Goal: Information Seeking & Learning: Understand process/instructions

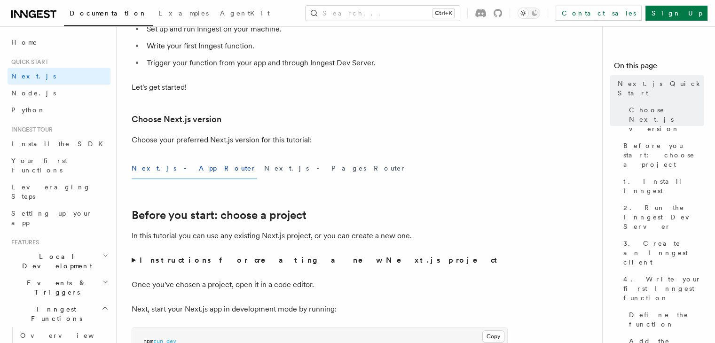
scroll to position [128, 0]
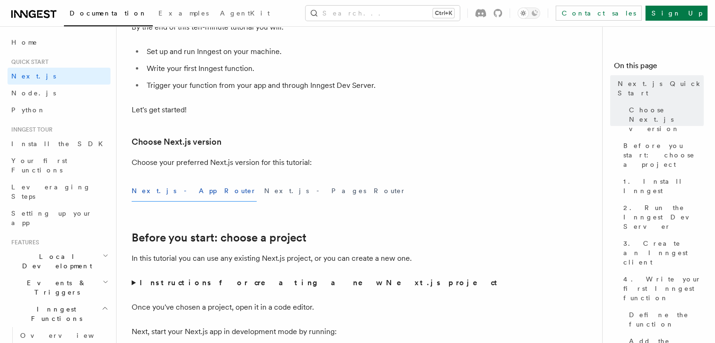
click at [201, 282] on strong "Instructions for creating a new Next.js project" at bounding box center [321, 282] width 362 height 9
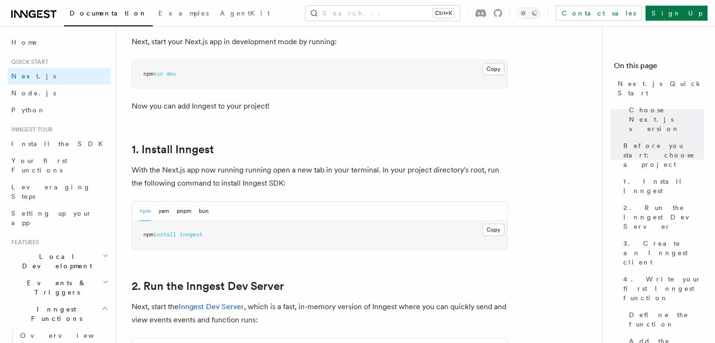
scroll to position [511, 0]
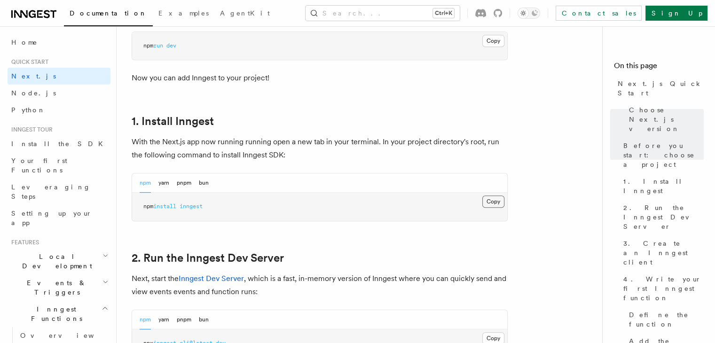
click at [493, 199] on button "Copy Copied" at bounding box center [494, 202] width 22 height 12
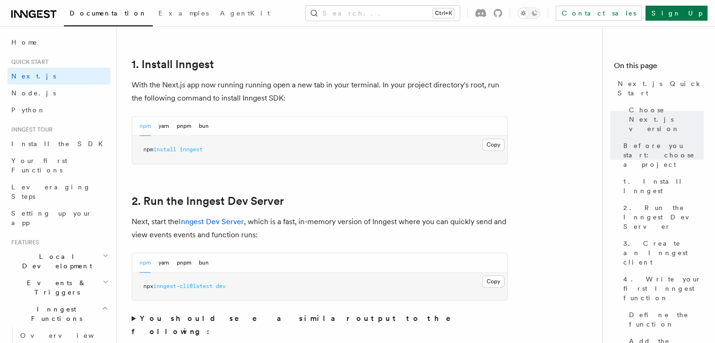
scroll to position [632, 0]
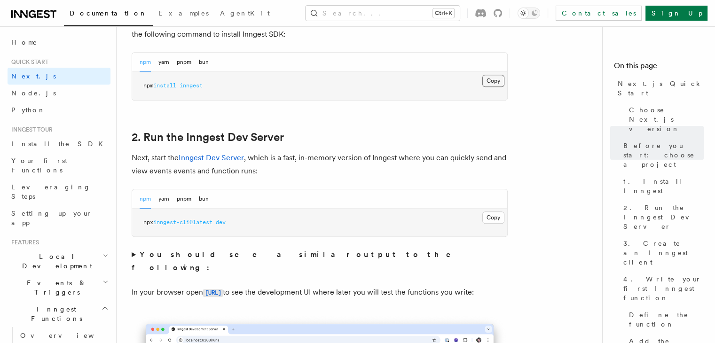
click at [499, 79] on button "Copy Copied" at bounding box center [494, 81] width 22 height 12
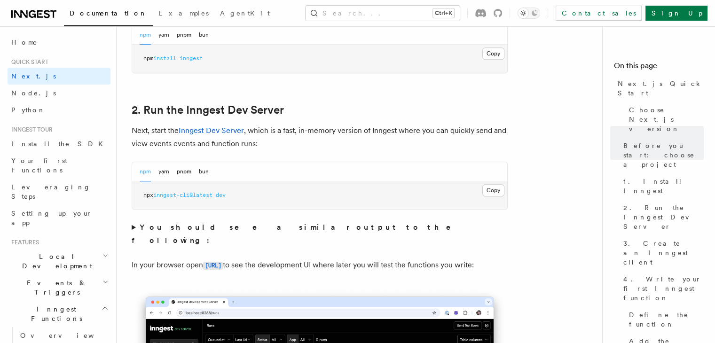
scroll to position [660, 0]
click at [488, 187] on button "Copy Copied" at bounding box center [494, 190] width 22 height 12
click at [498, 189] on button "Copy Copied" at bounding box center [494, 190] width 22 height 12
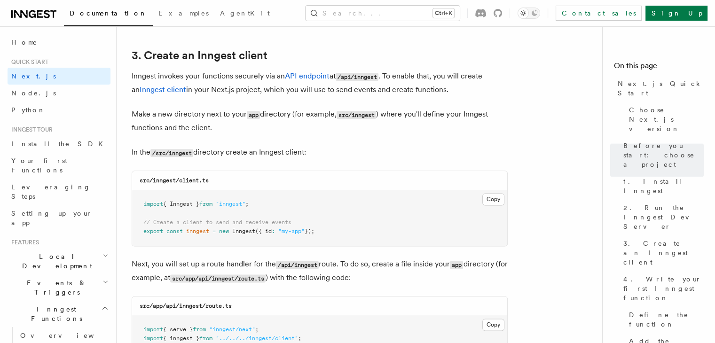
scroll to position [1164, 0]
drag, startPoint x: 179, startPoint y: 157, endPoint x: 183, endPoint y: 153, distance: 5.0
click at [183, 153] on code "/src/inngest" at bounding box center [172, 154] width 43 height 8
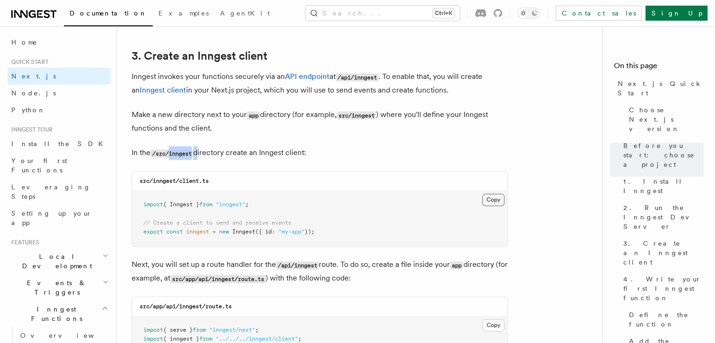
click at [488, 199] on button "Copy Copied" at bounding box center [494, 200] width 22 height 12
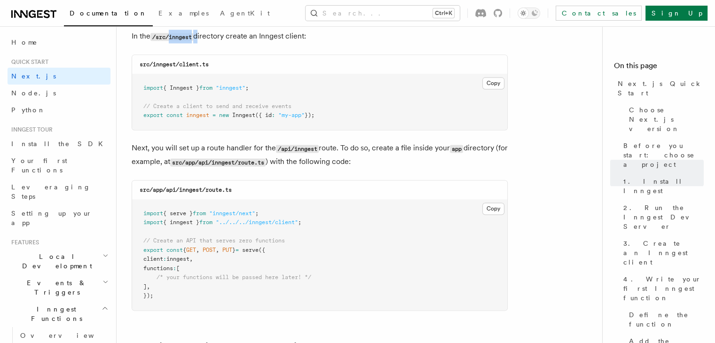
scroll to position [1281, 0]
drag, startPoint x: 179, startPoint y: 189, endPoint x: 203, endPoint y: 188, distance: 24.5
click at [203, 188] on code "src/app/api/inngest/route.ts" at bounding box center [186, 189] width 92 height 7
copy code "inngest"
drag, startPoint x: 208, startPoint y: 190, endPoint x: 268, endPoint y: 186, distance: 59.9
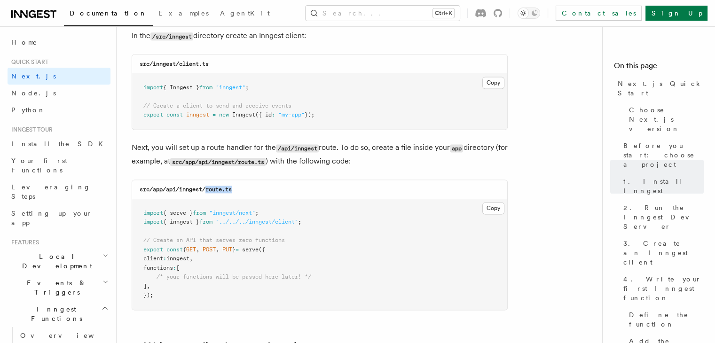
click at [268, 186] on div "src/app/api/inngest/route.ts" at bounding box center [319, 189] width 375 height 19
copy code "route.ts"
click at [490, 207] on button "Copy Copied" at bounding box center [494, 208] width 22 height 12
copy code "route.ts"
click at [497, 210] on button "Copy Copied" at bounding box center [494, 208] width 22 height 12
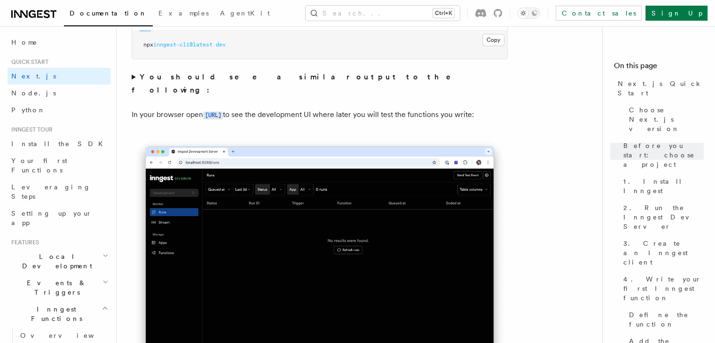
scroll to position [809, 0]
drag, startPoint x: 280, startPoint y: 111, endPoint x: 269, endPoint y: 104, distance: 13.1
click at [269, 109] on p "In your browser open [URL] to see the development UI where later you will test …" at bounding box center [320, 116] width 376 height 14
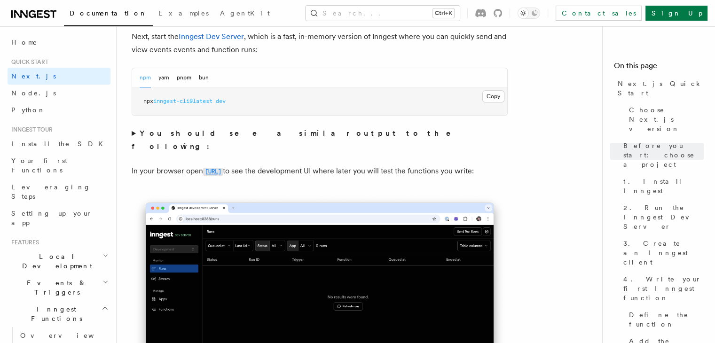
click at [204, 168] on code "[URL]" at bounding box center [213, 172] width 20 height 8
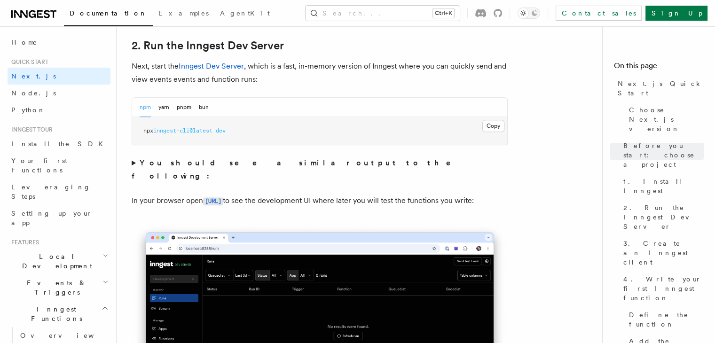
scroll to position [733, 0]
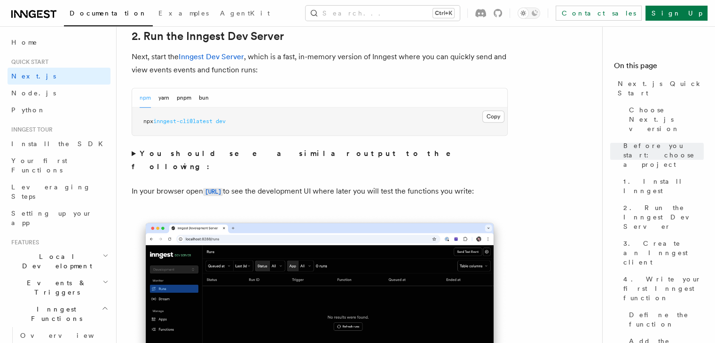
click at [149, 153] on strong "You should see a similar output to the following:" at bounding box center [298, 160] width 333 height 22
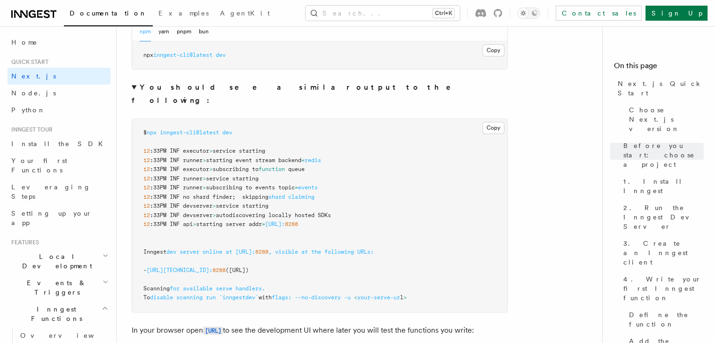
scroll to position [799, 0]
click at [138, 87] on summary "You should see a similar output to the following:" at bounding box center [320, 94] width 376 height 26
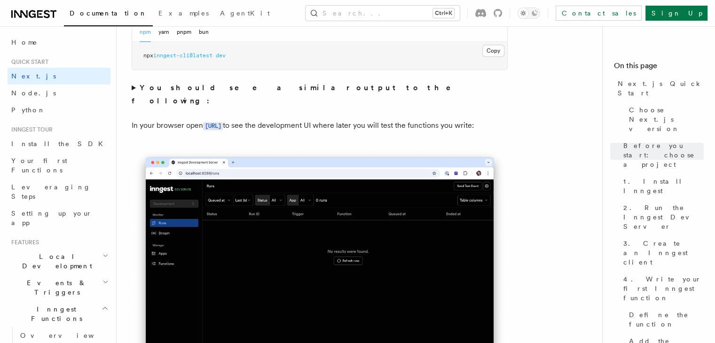
scroll to position [801, 0]
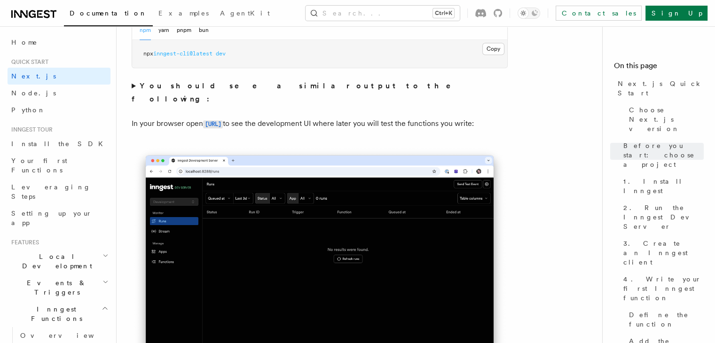
drag, startPoint x: 182, startPoint y: 127, endPoint x: 244, endPoint y: 128, distance: 61.6
click at [244, 128] on p "In your browser open [URL] to see the development UI where later you will test …" at bounding box center [320, 124] width 376 height 14
drag, startPoint x: 303, startPoint y: 107, endPoint x: 335, endPoint y: 142, distance: 47.6
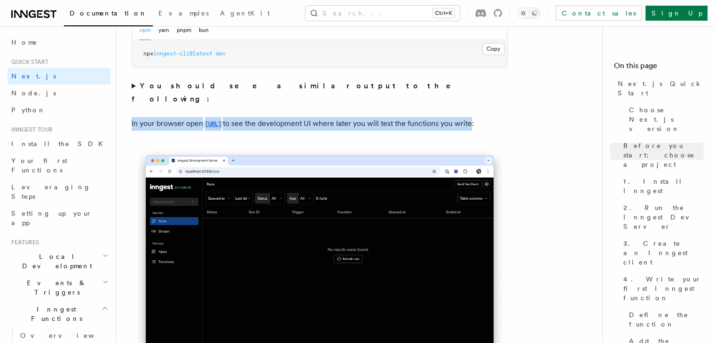
drag, startPoint x: 160, startPoint y: 121, endPoint x: 235, endPoint y: 142, distance: 78.1
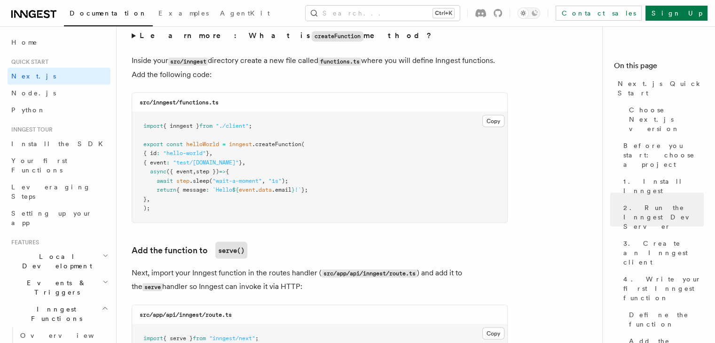
scroll to position [1718, 0]
click at [491, 122] on button "Copy Copied" at bounding box center [494, 121] width 22 height 12
